Goal: Check status: Check status

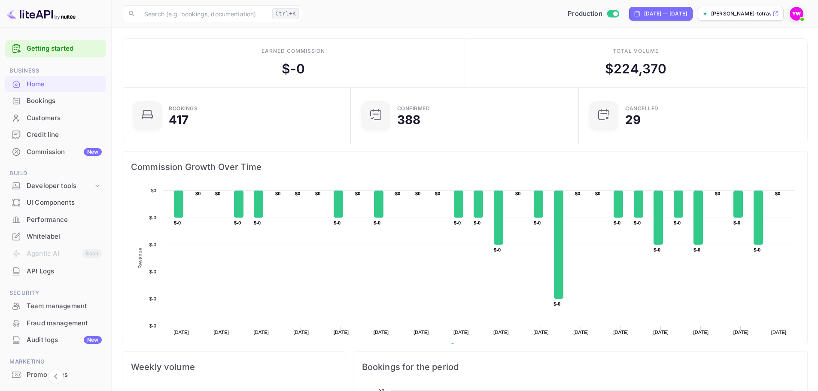
scroll to position [133, 216]
click at [405, 72] on div "Earned commission $ -0" at bounding box center [293, 63] width 343 height 49
click at [644, 13] on div "[DATE] — [DATE]" at bounding box center [665, 14] width 43 height 8
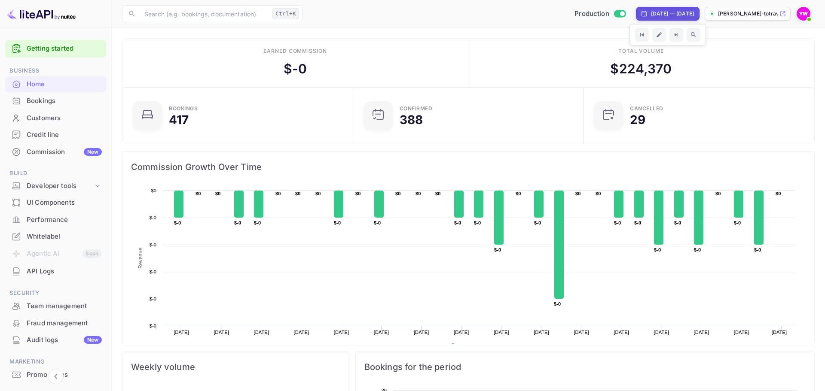
select select "7"
select select "2025"
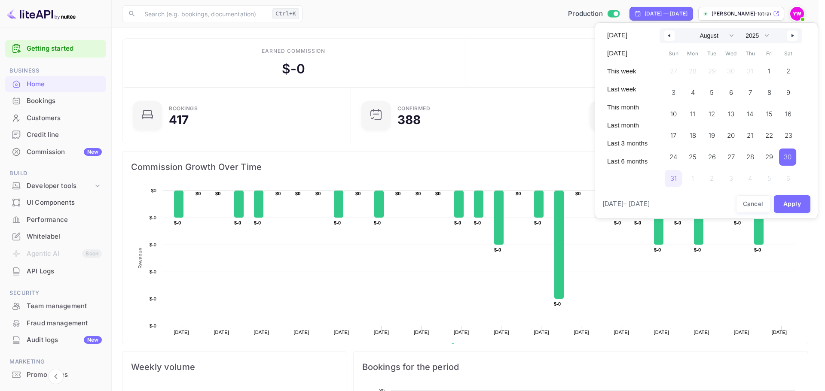
click at [420, 39] on div at bounding box center [412, 195] width 825 height 391
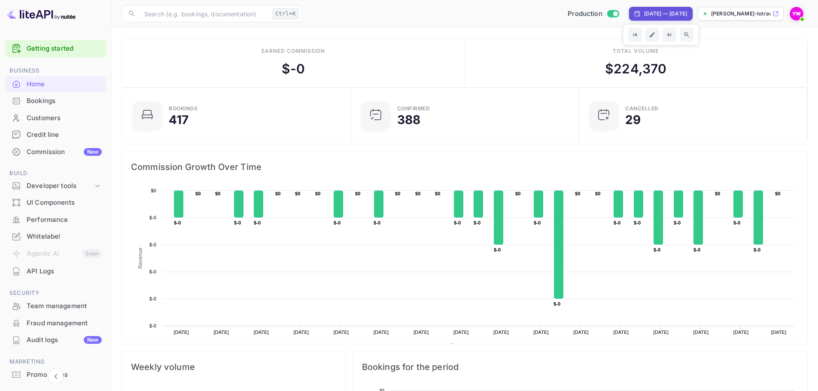
click at [644, 13] on div "[DATE] — [DATE]" at bounding box center [665, 14] width 43 height 8
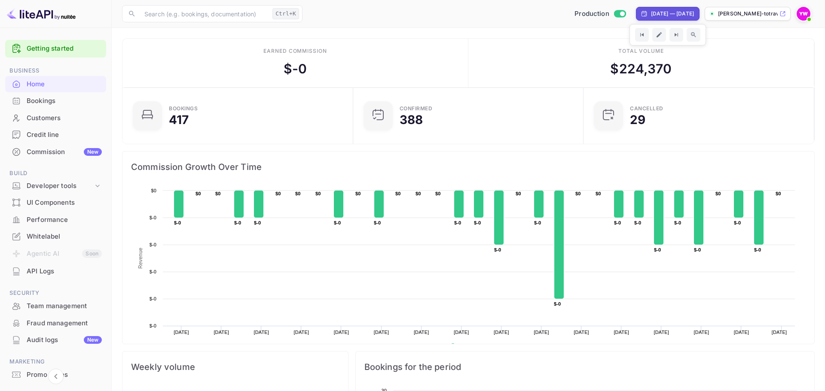
select select "7"
select select "2025"
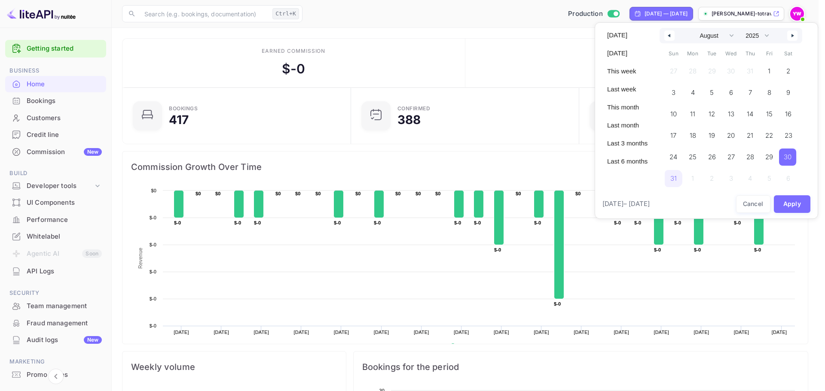
click at [671, 38] on button "button" at bounding box center [669, 35] width 10 height 10
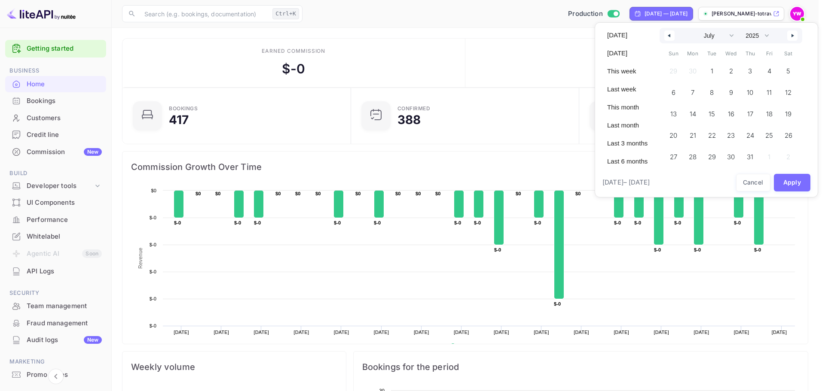
click at [783, 36] on div "January February March April May June July August September October November [D…" at bounding box center [730, 35] width 143 height 15
click at [789, 37] on button "button" at bounding box center [792, 35] width 10 height 10
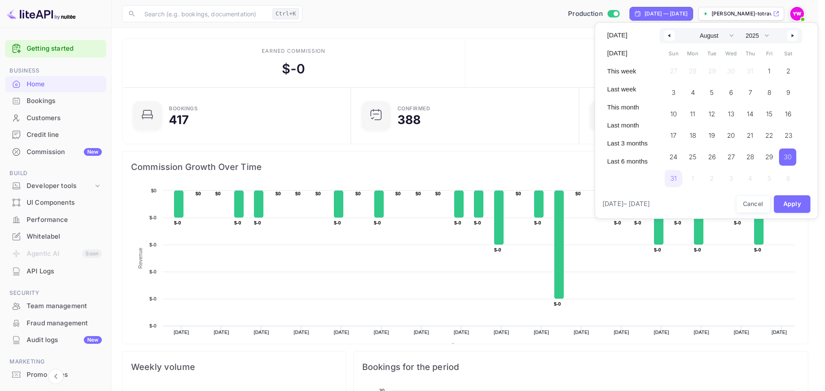
click at [790, 37] on button "button" at bounding box center [792, 35] width 10 height 10
select select "8"
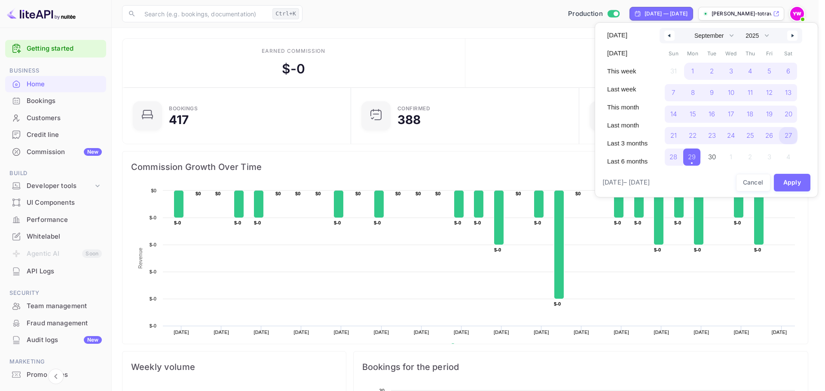
click at [788, 136] on span "27" at bounding box center [787, 135] width 7 height 15
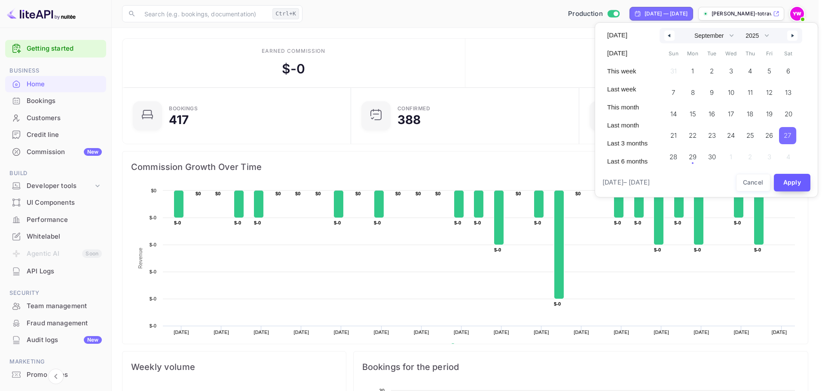
click at [797, 179] on button "Apply" at bounding box center [792, 183] width 37 height 18
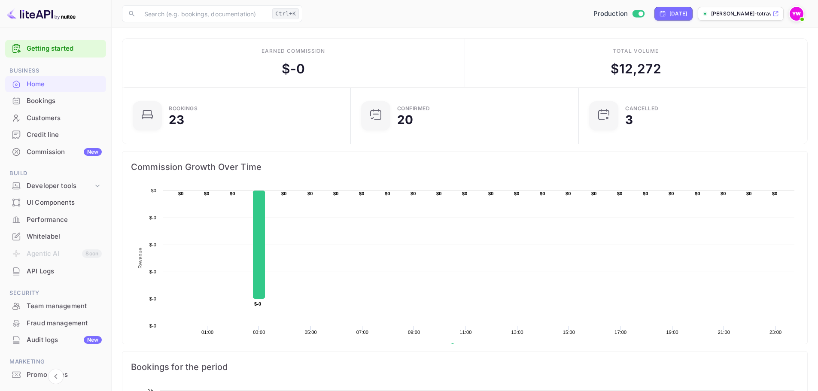
click at [50, 102] on div "Bookings" at bounding box center [64, 101] width 75 height 10
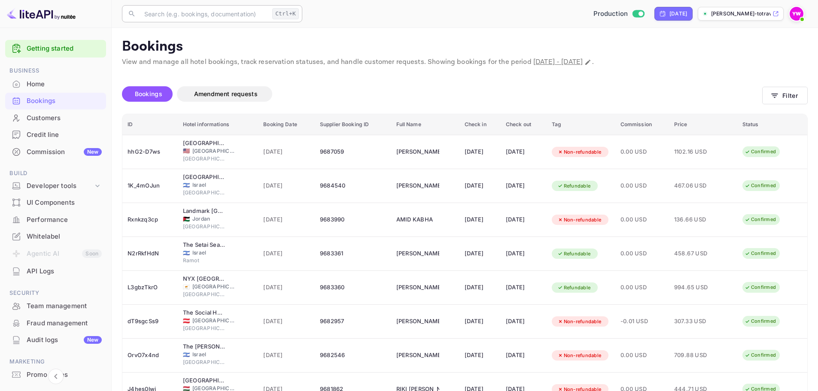
click at [210, 14] on input "text" at bounding box center [204, 13] width 130 height 17
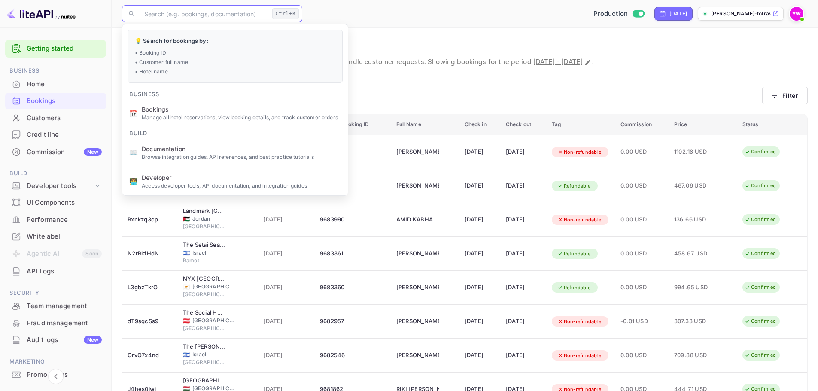
paste input "9676547"
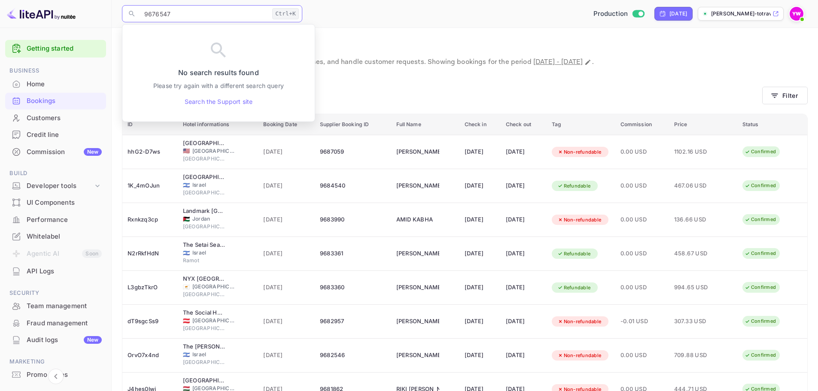
click at [210, 14] on input "9676547" at bounding box center [204, 13] width 130 height 17
click at [227, 13] on input "9676547" at bounding box center [204, 13] width 130 height 17
paste input "JX_JpTNis"
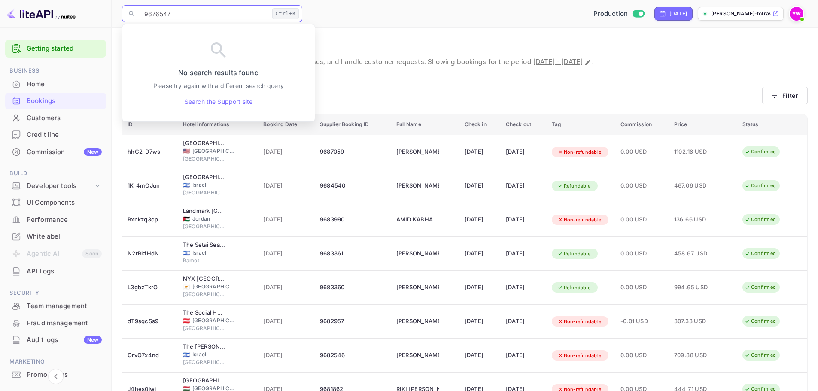
type input "JX_JpTNis"
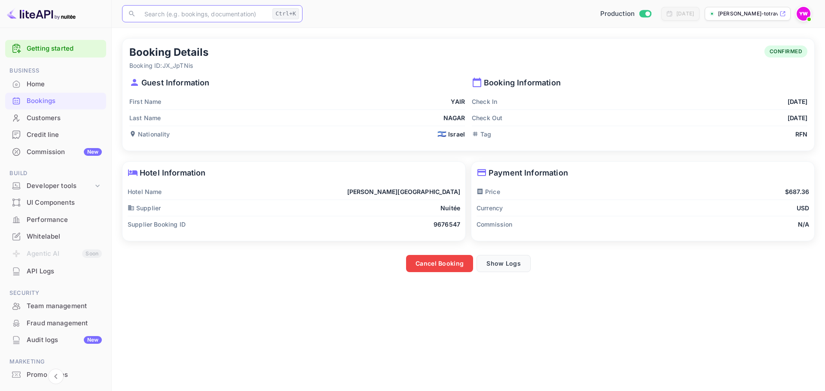
click at [509, 259] on button "Show Logs" at bounding box center [503, 263] width 54 height 17
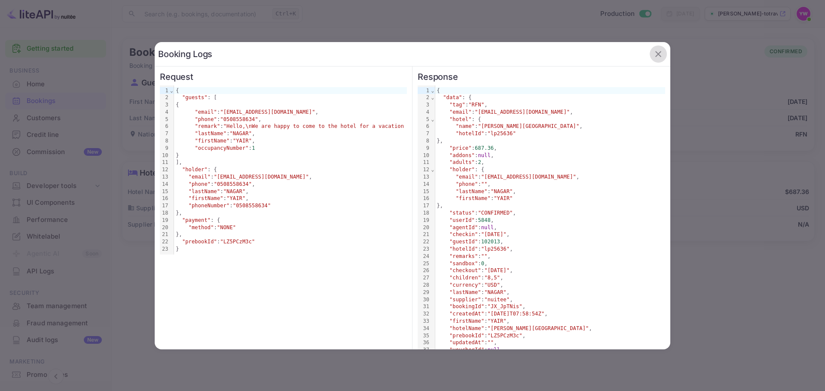
click at [653, 50] on icon "button" at bounding box center [658, 54] width 10 height 10
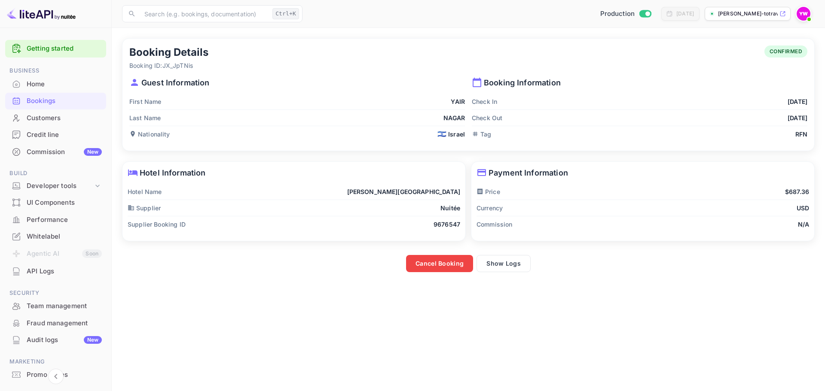
click at [477, 48] on div "Booking Details Booking ID: JX_JpTNis CONFIRMED" at bounding box center [468, 58] width 678 height 24
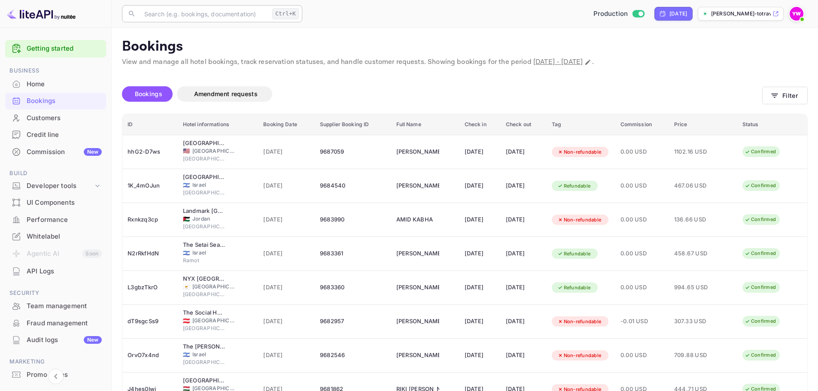
click at [196, 18] on input "text" at bounding box center [204, 13] width 130 height 17
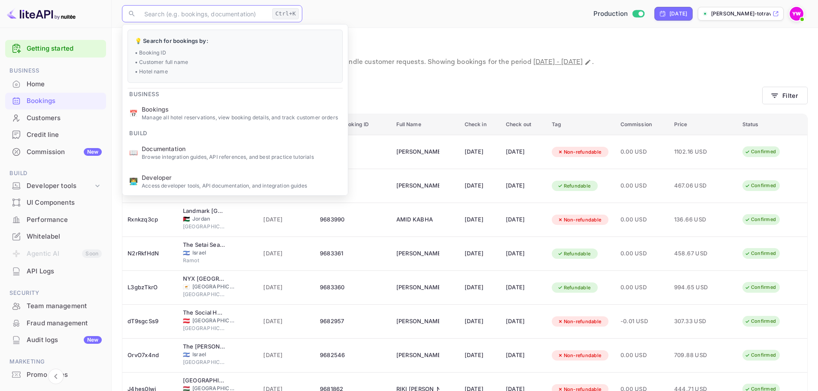
paste input "JX_JpTNis"
type input "JX_JpTNis"
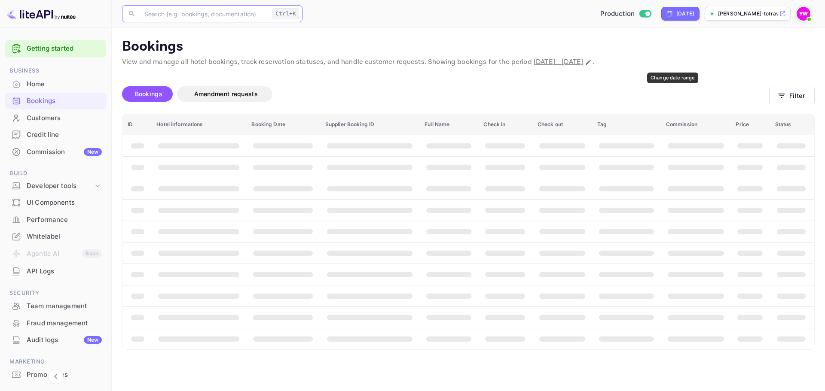
drag, startPoint x: 671, startPoint y: 61, endPoint x: 669, endPoint y: 72, distance: 11.8
click at [591, 61] on icon "Change date range" at bounding box center [588, 62] width 7 height 7
select select "8"
select select "2025"
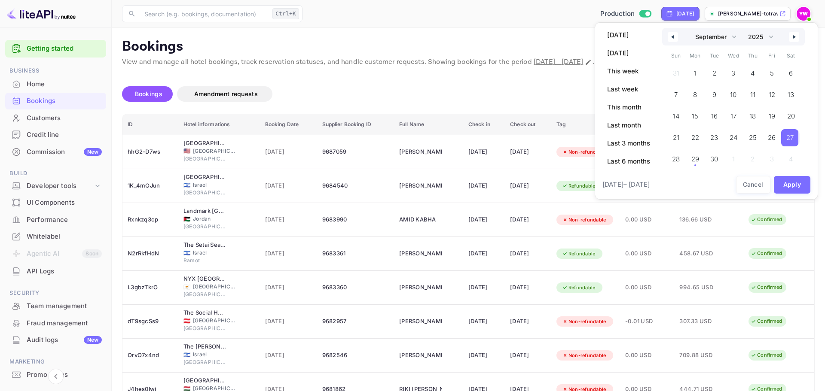
drag, startPoint x: 786, startPoint y: 135, endPoint x: 786, endPoint y: 146, distance: 11.2
click at [786, 135] on span "27" at bounding box center [789, 137] width 7 height 15
click at [800, 182] on button "Apply" at bounding box center [792, 185] width 37 height 18
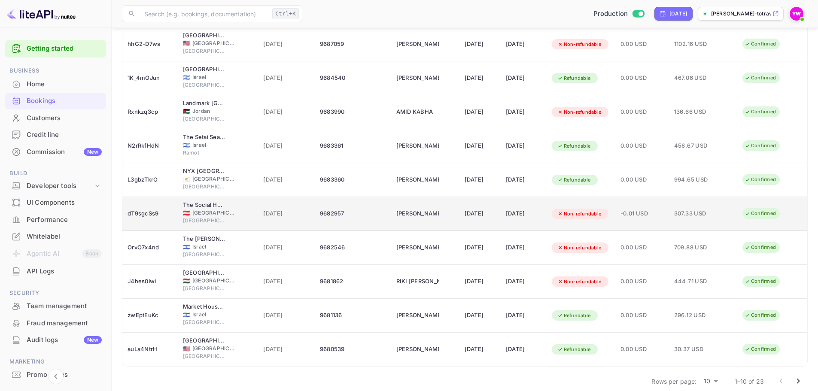
scroll to position [119, 0]
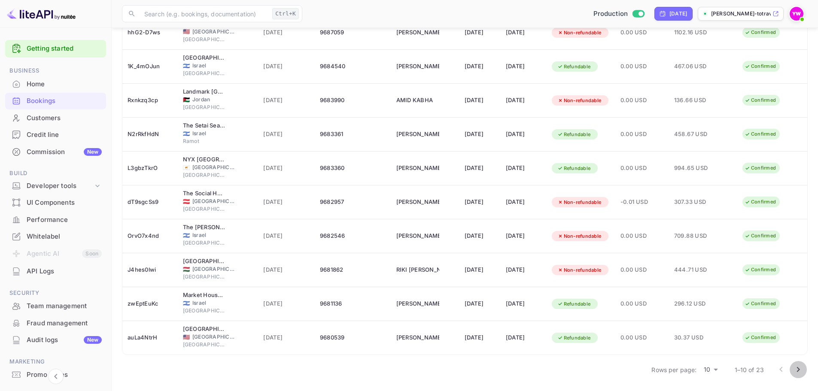
click at [800, 371] on icon "Go to next page" at bounding box center [798, 370] width 10 height 10
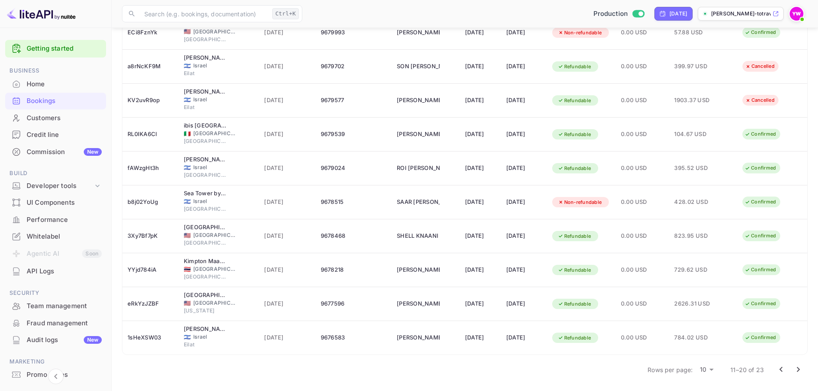
click at [798, 372] on icon "Go to next page" at bounding box center [798, 370] width 10 height 10
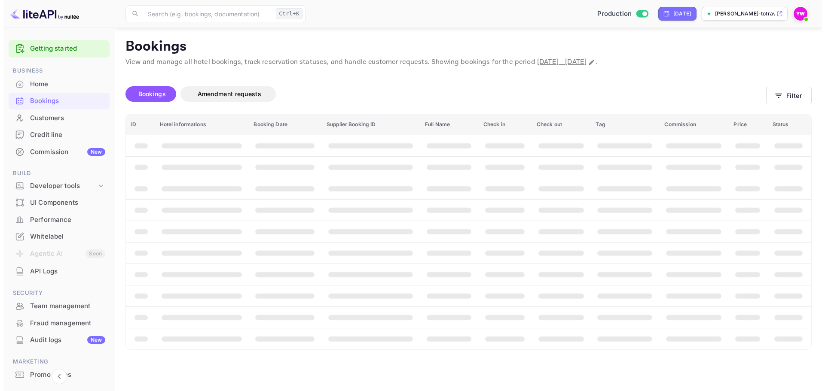
scroll to position [0, 0]
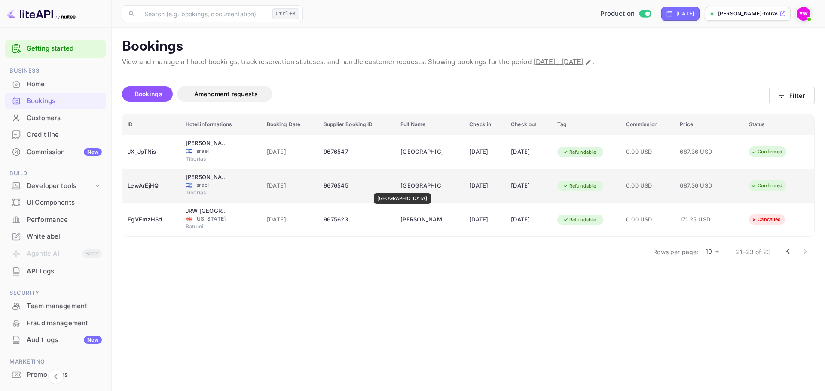
click at [400, 187] on div "[GEOGRAPHIC_DATA]" at bounding box center [421, 186] width 43 height 14
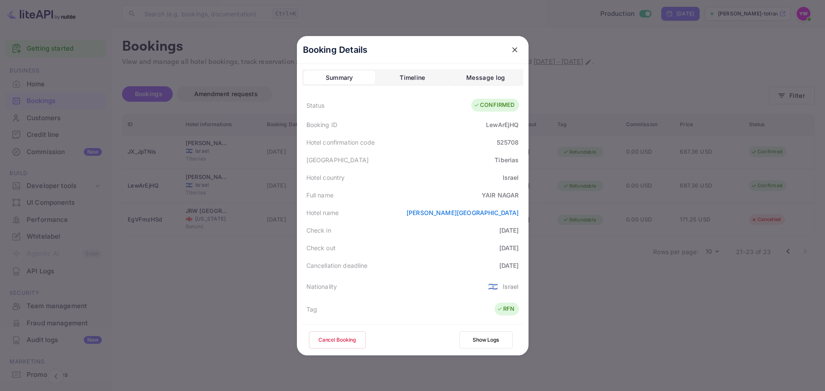
click at [510, 51] on icon "close" at bounding box center [514, 50] width 9 height 9
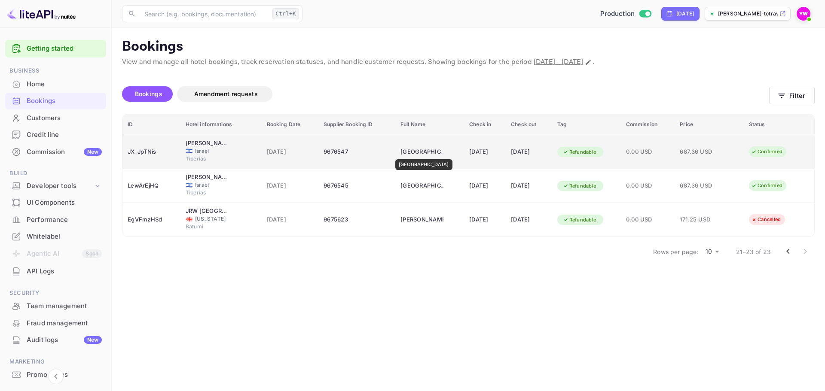
click at [413, 153] on div "[GEOGRAPHIC_DATA]" at bounding box center [421, 152] width 43 height 14
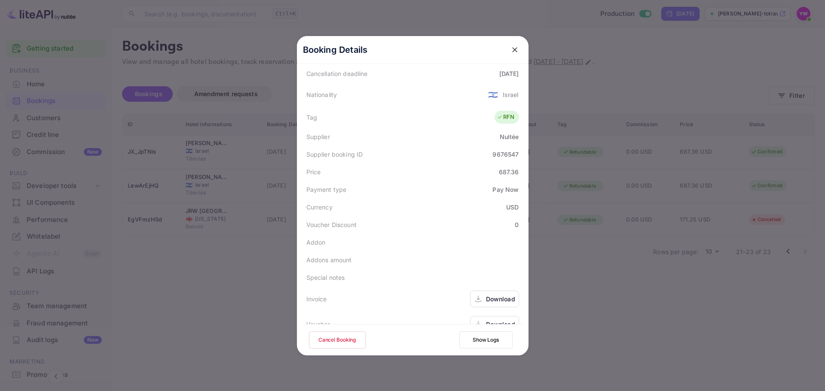
scroll to position [208, 0]
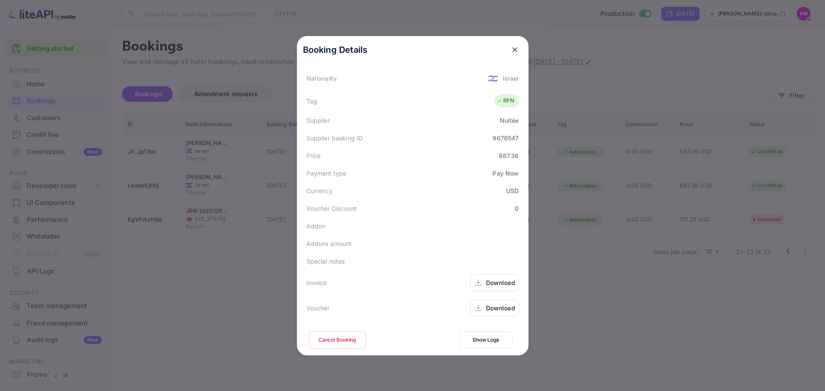
click at [512, 49] on icon "close" at bounding box center [514, 49] width 5 height 5
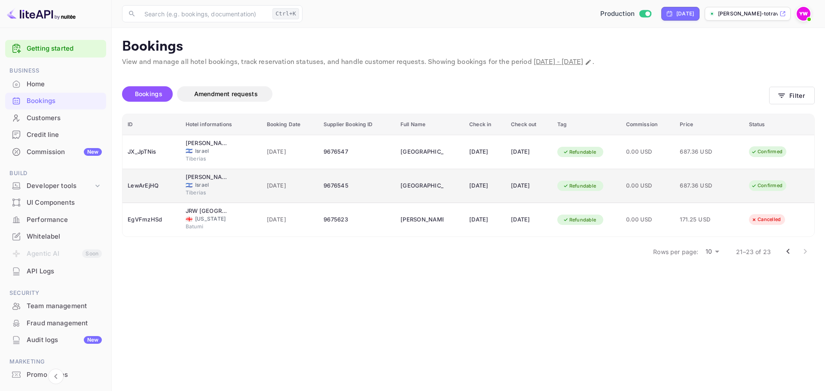
click at [170, 188] on div "LewArEjHQ" at bounding box center [152, 186] width 48 height 14
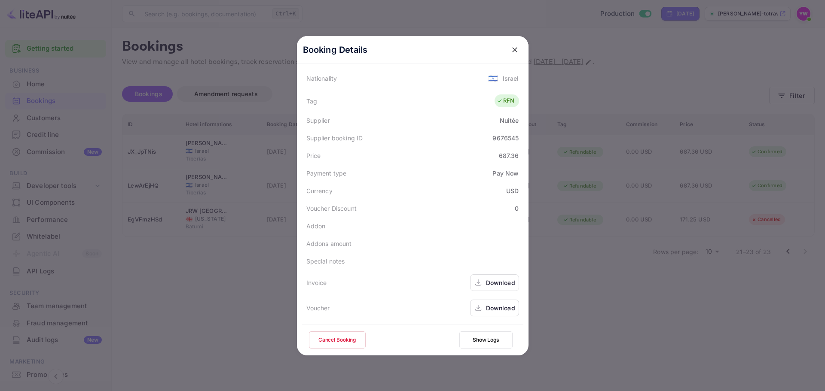
click at [470, 309] on div "Download" at bounding box center [494, 308] width 49 height 17
click at [510, 52] on icon "close" at bounding box center [514, 50] width 9 height 9
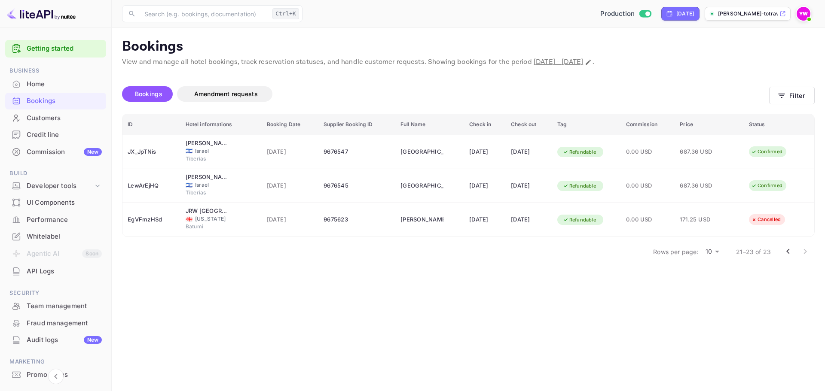
click at [391, 34] on main "Bookings View and manage all hotel bookings, track reservation statuses, and ha…" at bounding box center [468, 209] width 713 height 363
drag, startPoint x: 408, startPoint y: 52, endPoint x: 295, endPoint y: 29, distance: 116.2
click at [408, 52] on p "Bookings" at bounding box center [468, 46] width 692 height 17
